Goal: Find specific page/section: Find specific page/section

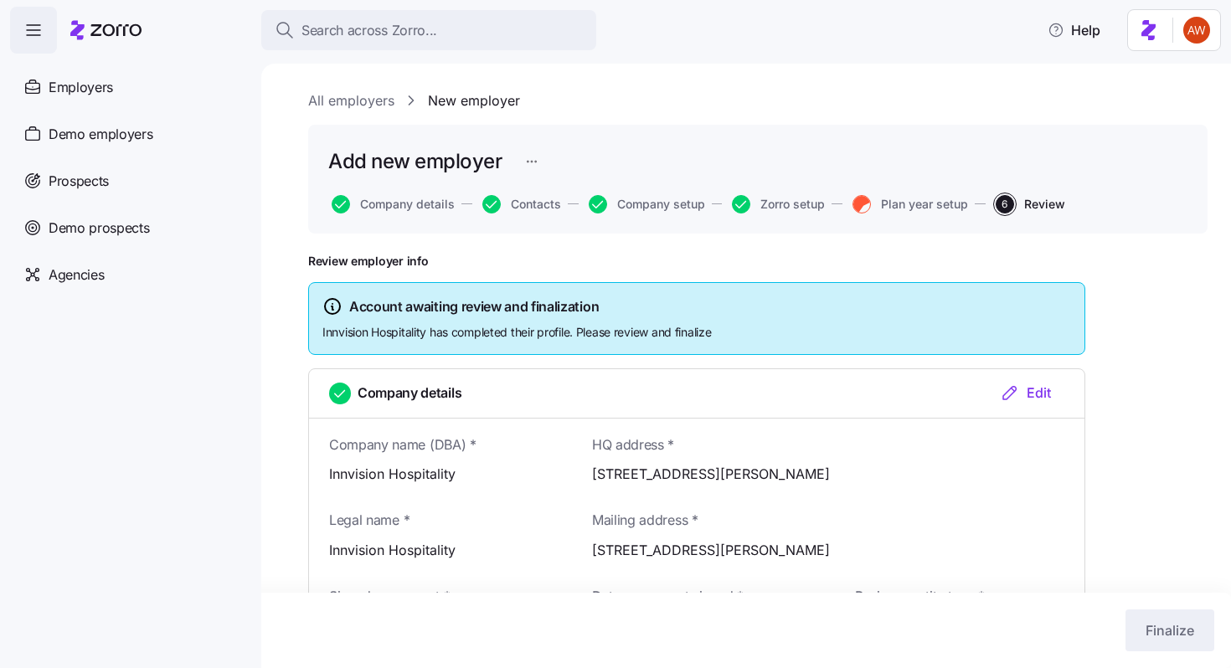
scroll to position [1967, 0]
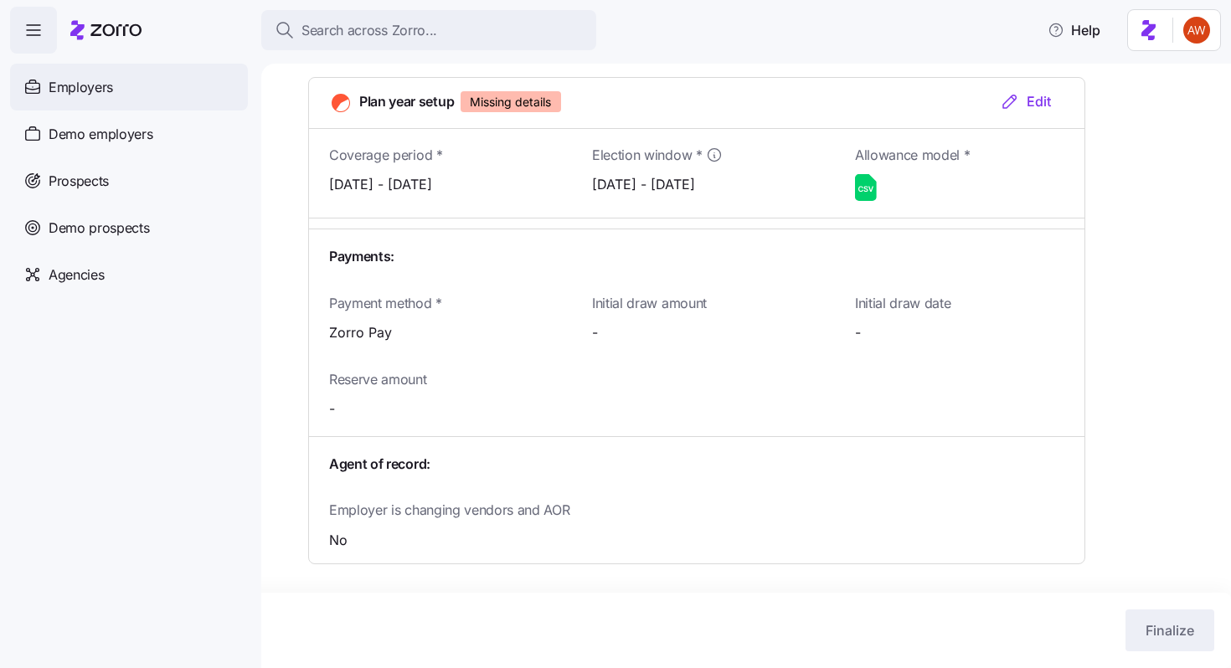
click at [169, 80] on div "Employers" at bounding box center [129, 87] width 238 height 47
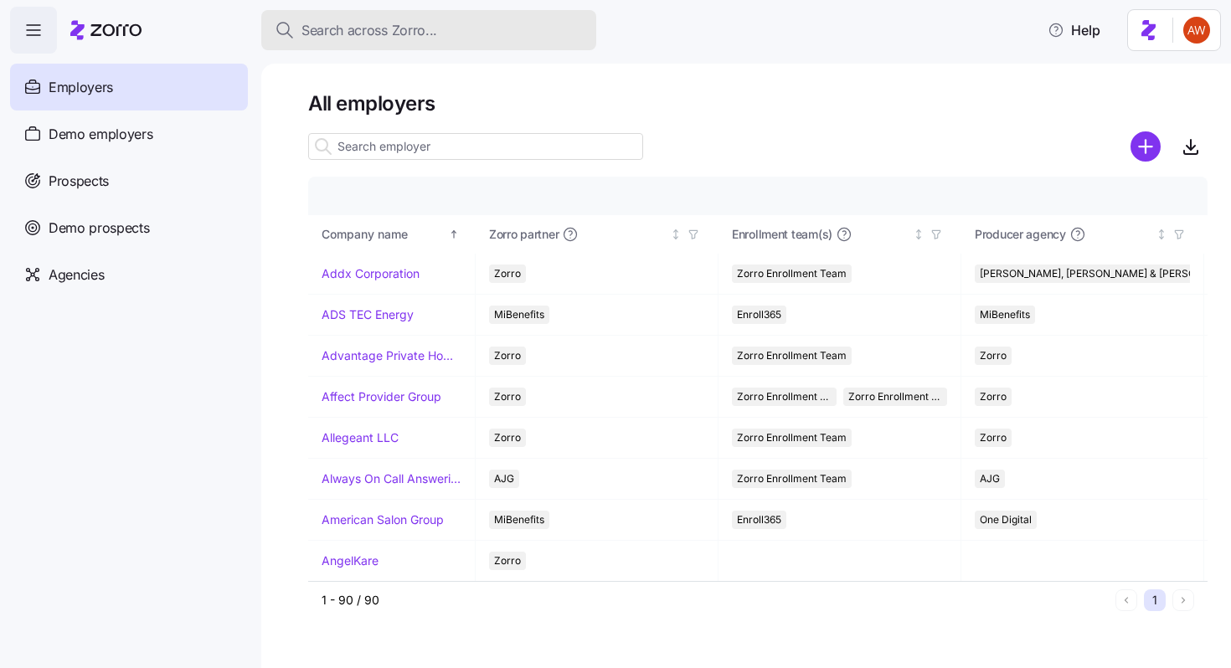
click at [359, 33] on span "Search across Zorro..." at bounding box center [370, 30] width 136 height 21
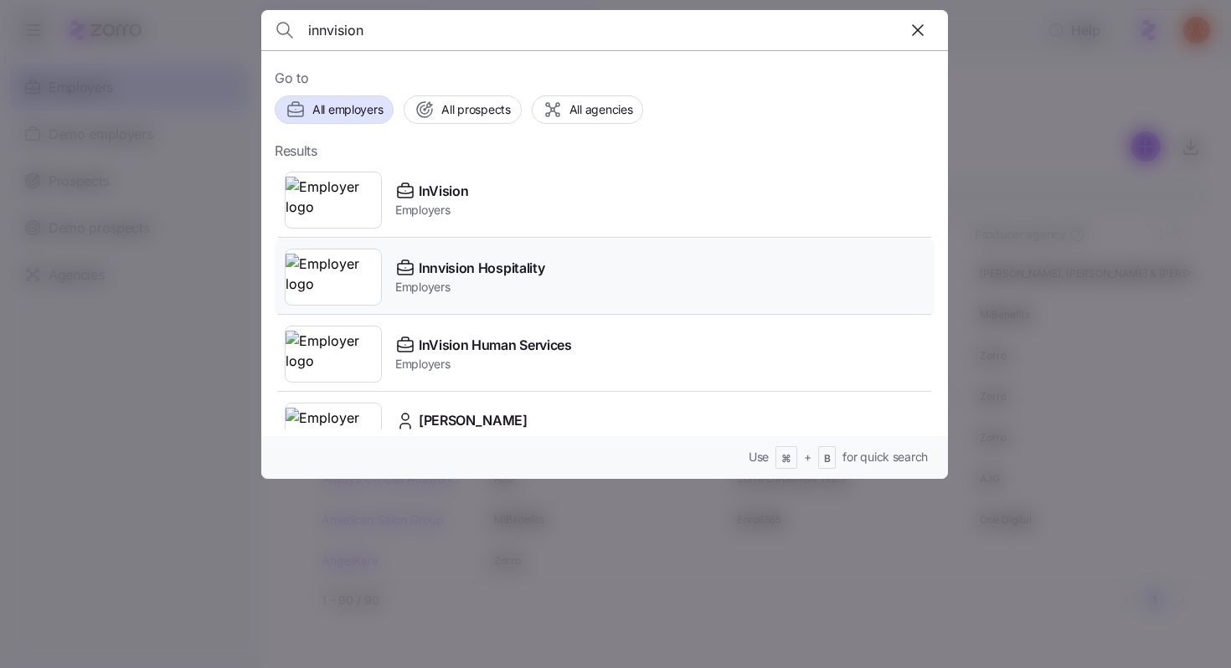
type input "innvision"
click at [418, 277] on div "Innvision Hospitality" at bounding box center [469, 268] width 149 height 21
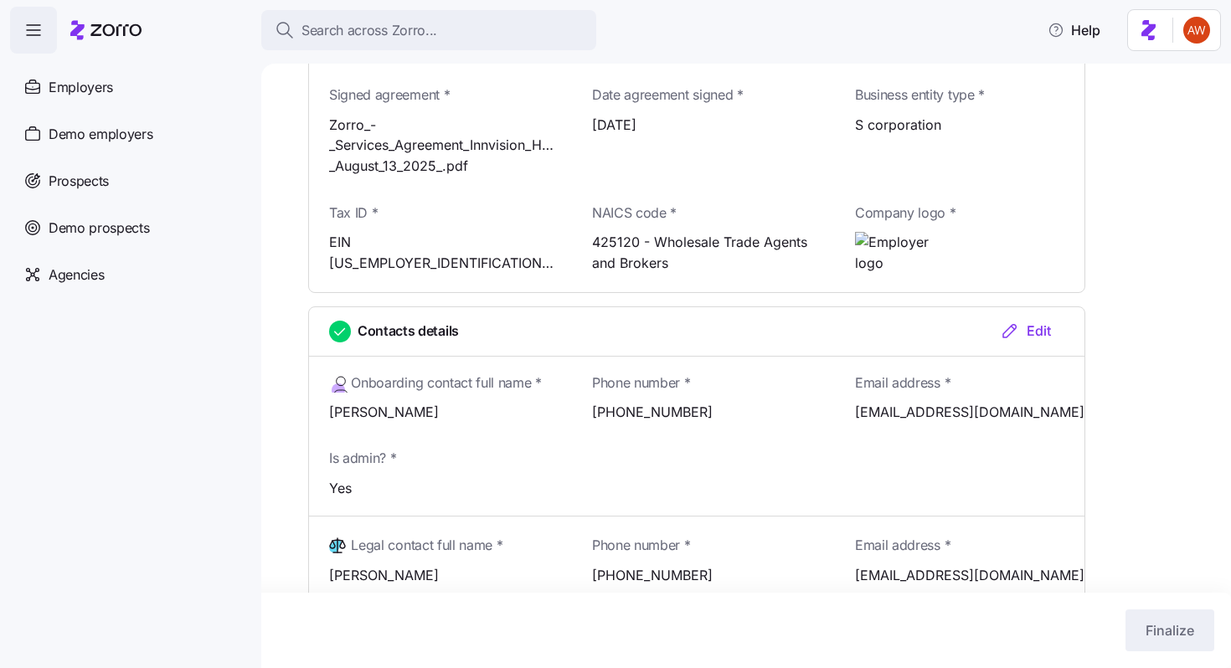
scroll to position [503, 0]
